Goal: Information Seeking & Learning: Learn about a topic

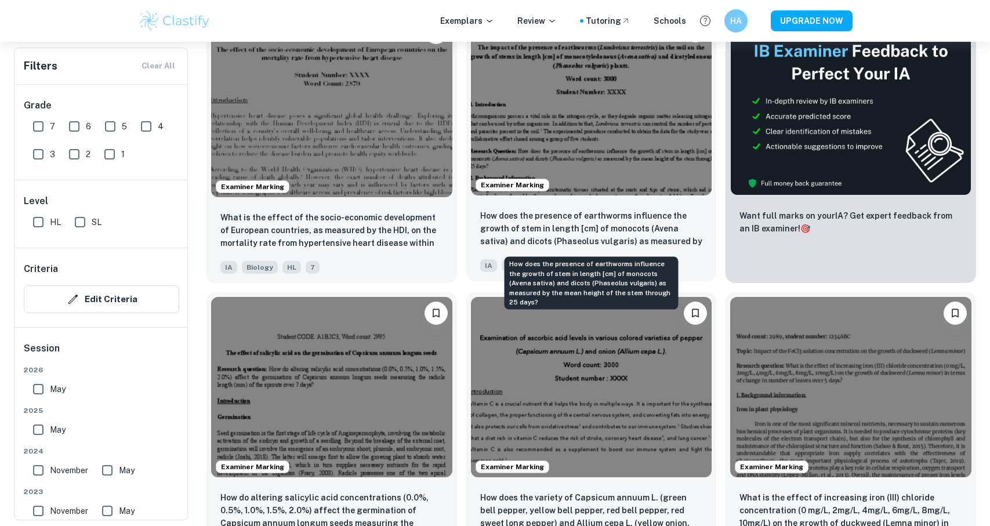
scroll to position [497, 0]
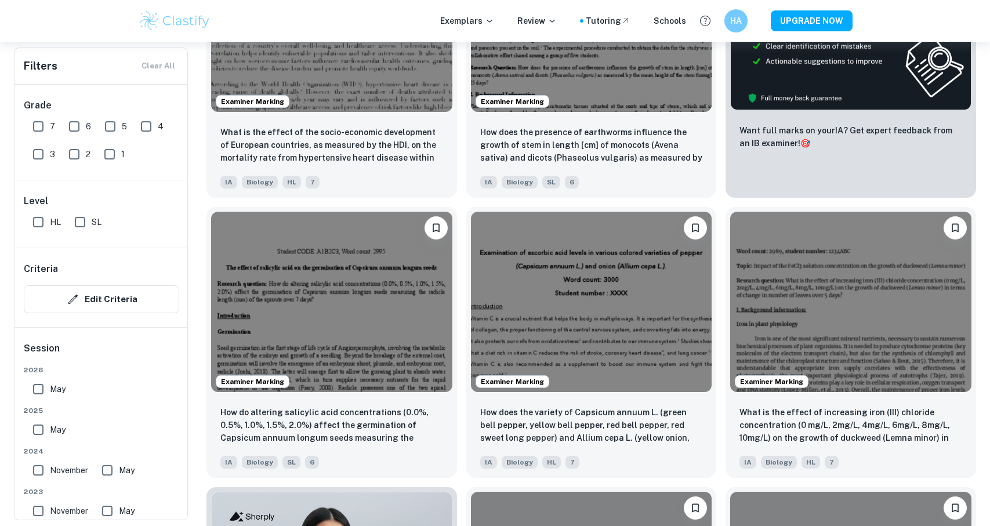
click at [37, 219] on input "HL" at bounding box center [38, 222] width 23 height 23
checkbox input "true"
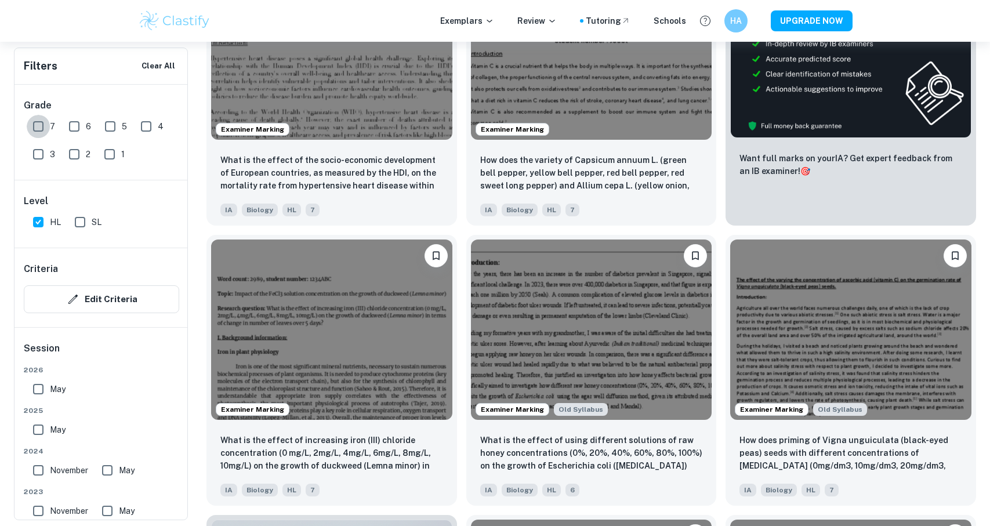
click at [37, 127] on input "7" at bounding box center [38, 126] width 23 height 23
checkbox input "true"
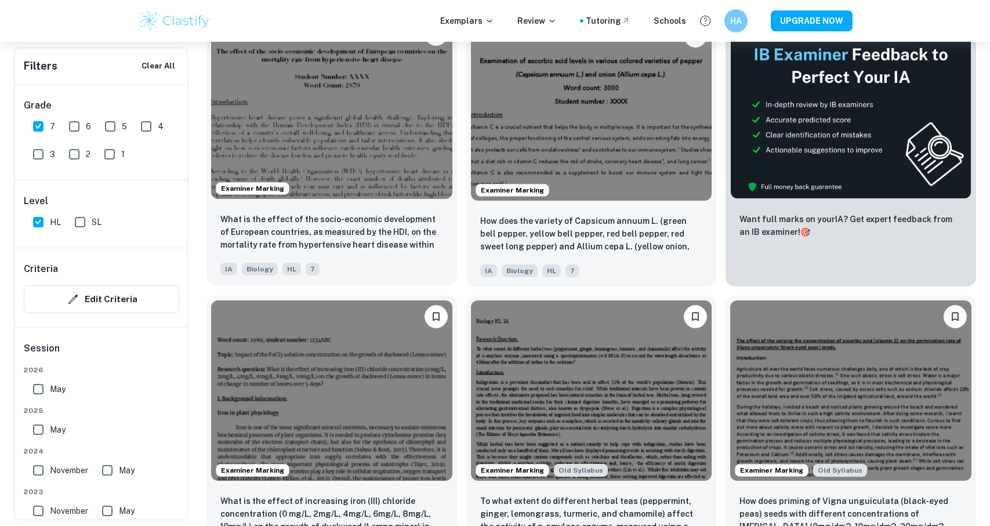
scroll to position [440, 0]
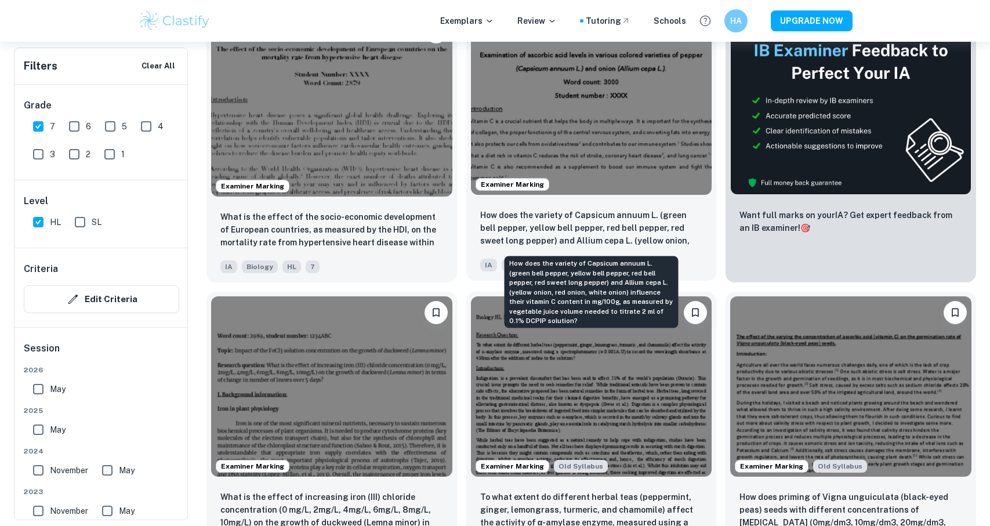
click at [547, 219] on p "How does the variety of Capsicum annuum L. (green bell pepper, yellow bell pepp…" at bounding box center [591, 228] width 223 height 39
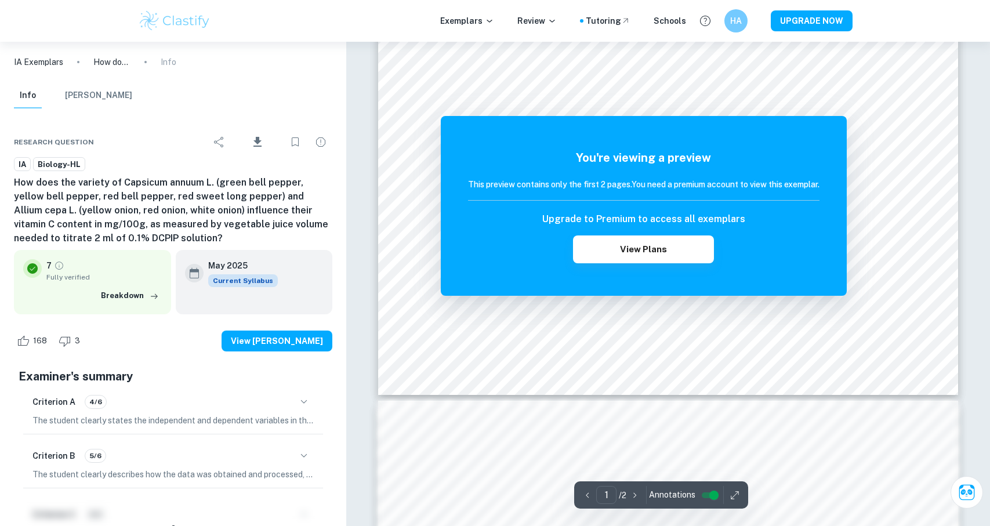
scroll to position [638, 0]
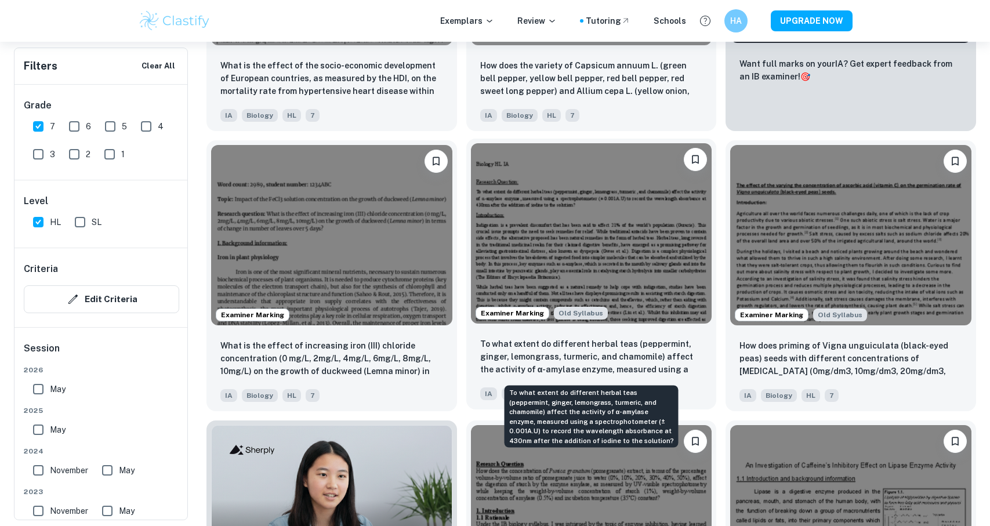
scroll to position [591, 0]
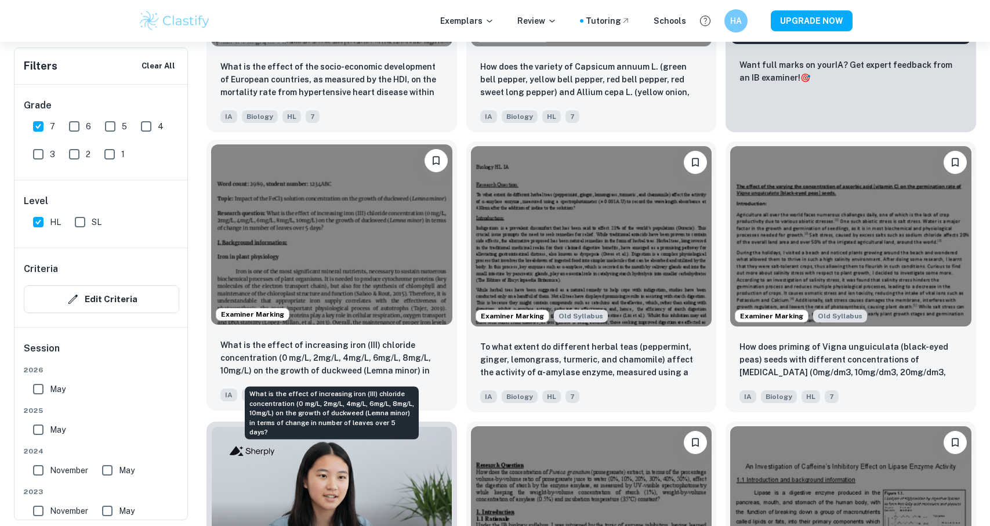
click at [376, 370] on p "What is the effect of increasing iron (III) chloride concentration (0 mg/L, 2mg…" at bounding box center [331, 358] width 223 height 39
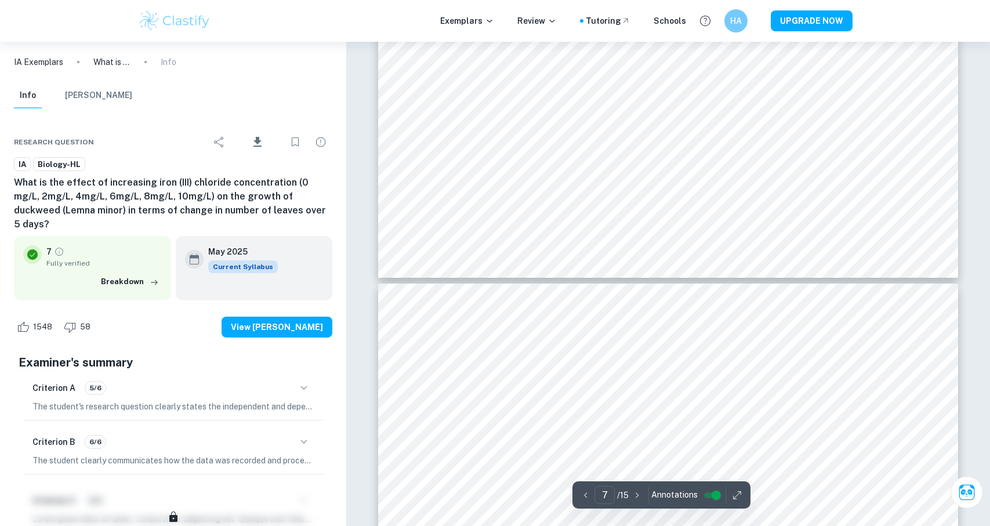
scroll to position [4931, 0]
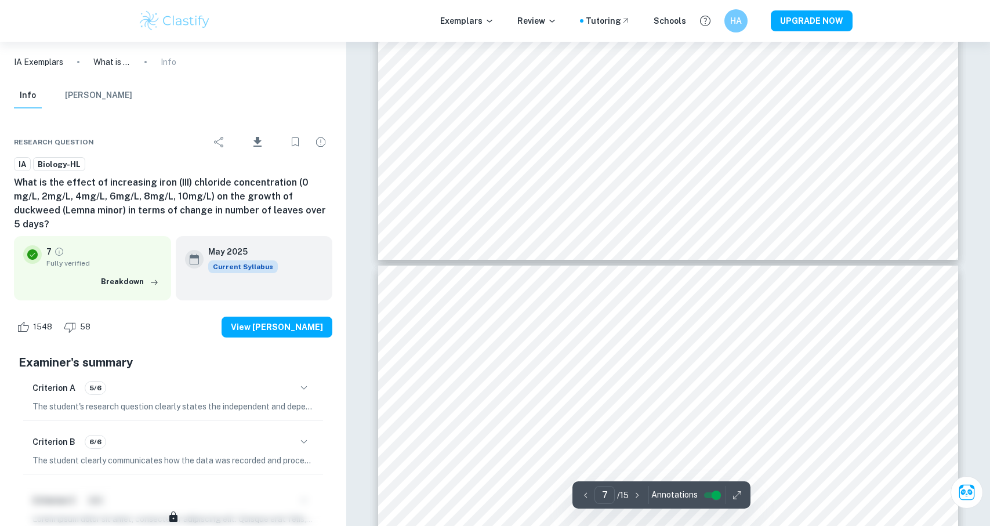
type input "6"
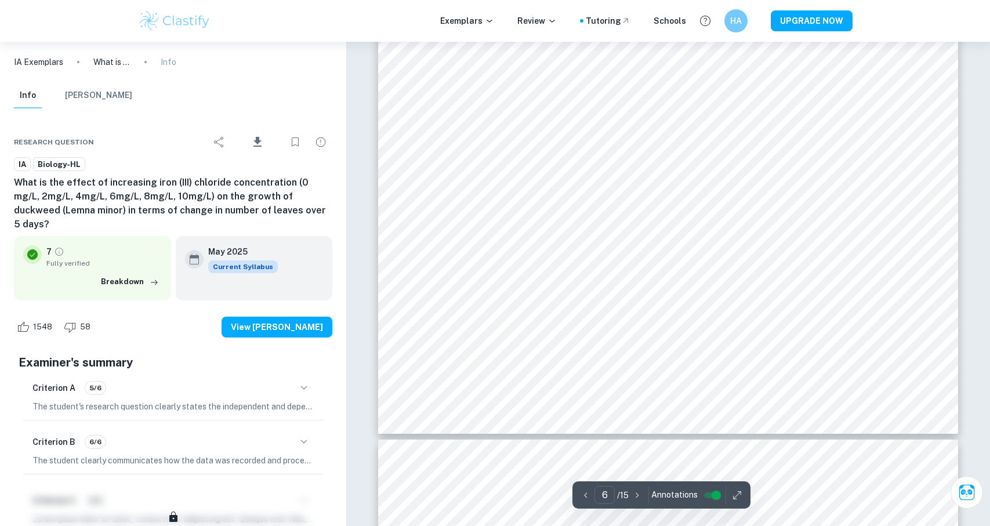
scroll to position [4755, 0]
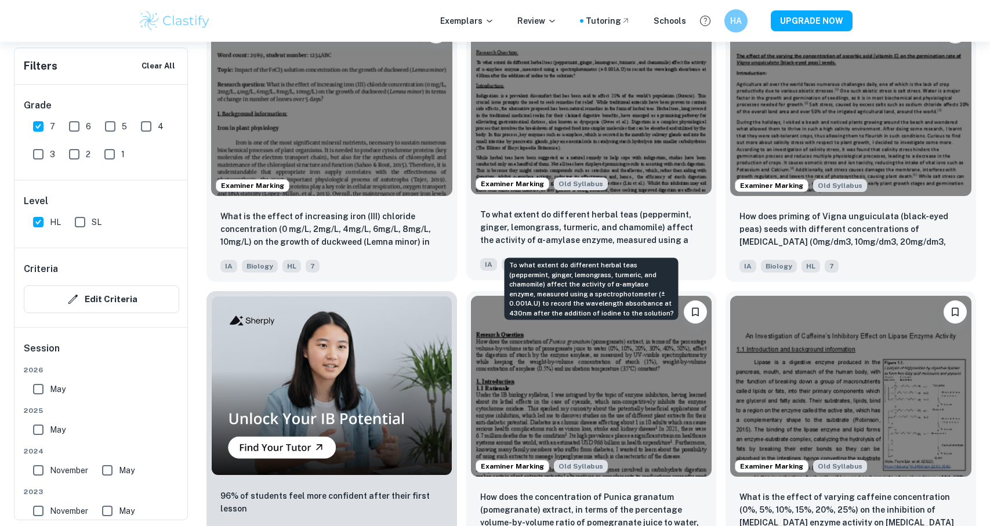
scroll to position [746, 0]
